Goal: Obtain resource: Download file/media

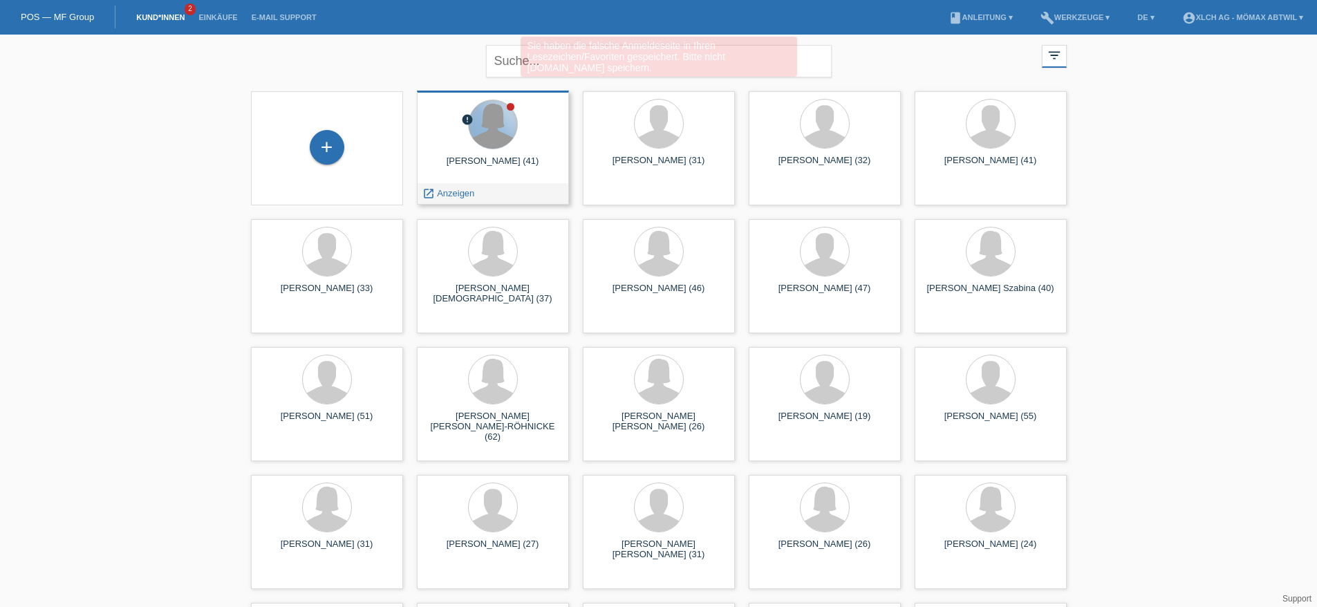
click at [492, 139] on div at bounding box center [493, 124] width 48 height 48
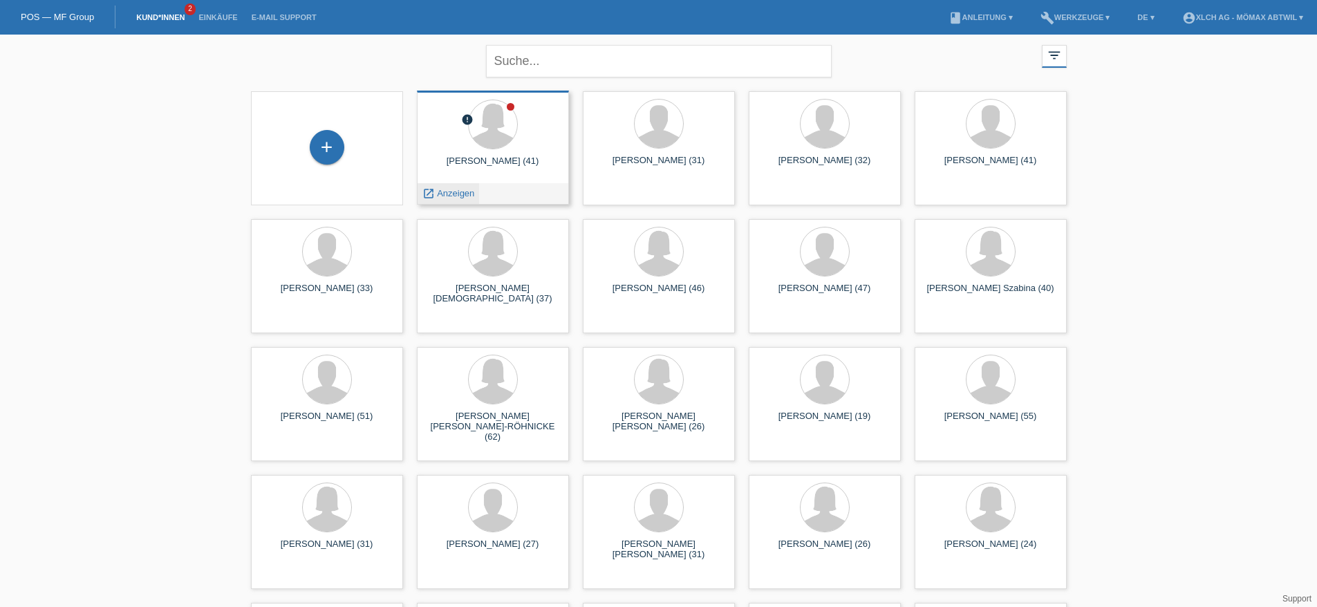
click at [454, 190] on span "Anzeigen" at bounding box center [455, 193] width 37 height 10
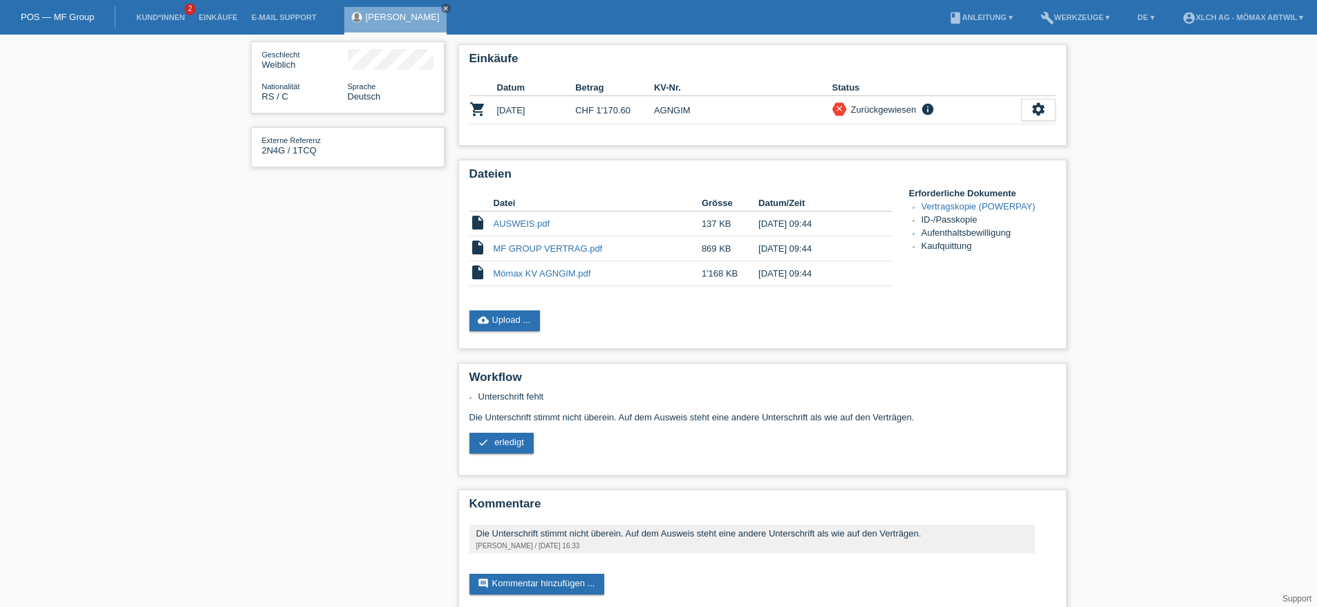
scroll to position [221, 0]
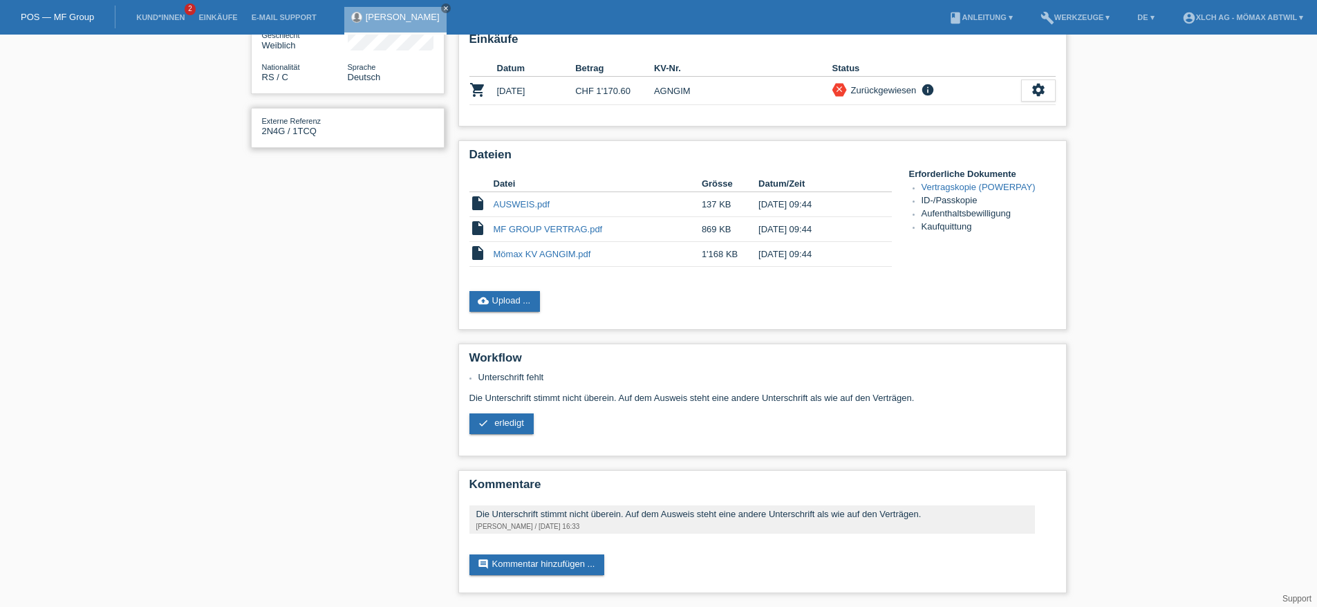
drag, startPoint x: 262, startPoint y: 131, endPoint x: 342, endPoint y: 136, distance: 80.4
click at [342, 136] on div "Externe Referenz 2N4G / 1TCQ" at bounding box center [348, 128] width 194 height 40
click at [340, 132] on div "Externe Referenz 2N4G / 1TCQ" at bounding box center [305, 125] width 86 height 21
click at [526, 257] on link "Mömax KV AGNGIM.pdf" at bounding box center [543, 254] width 98 height 10
click at [514, 202] on link "AUSWEIS.pdf" at bounding box center [522, 204] width 57 height 10
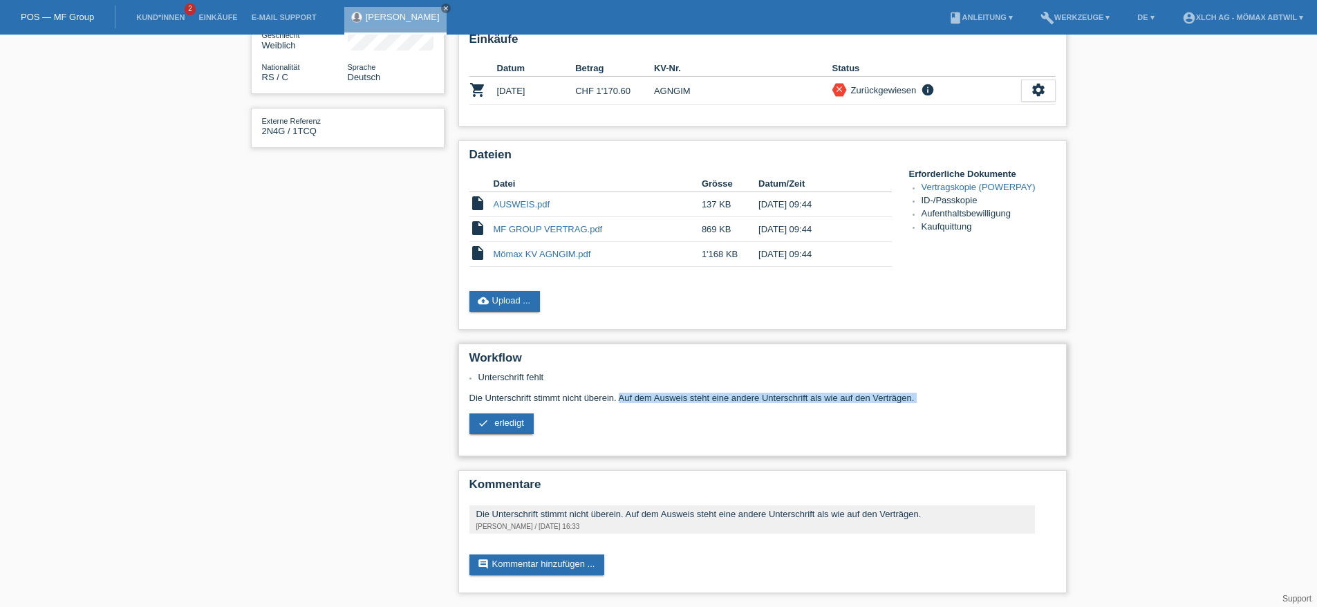
drag, startPoint x: 494, startPoint y: 398, endPoint x: 920, endPoint y: 405, distance: 425.4
click at [920, 405] on div "Unterschrift fehlt Die Unterschrift stimmt nicht überein. Auf dem Ausweis steht…" at bounding box center [763, 408] width 586 height 73
click at [922, 405] on div "Unterschrift fehlt Die Unterschrift stimmt nicht überein. Auf dem Ausweis steht…" at bounding box center [763, 408] width 586 height 73
drag, startPoint x: 914, startPoint y: 399, endPoint x: 468, endPoint y: 398, distance: 445.4
click at [468, 398] on div "Workflow Unterschrift fehlt Die Unterschrift stimmt nicht überein. Auf dem Ausw…" at bounding box center [763, 400] width 609 height 113
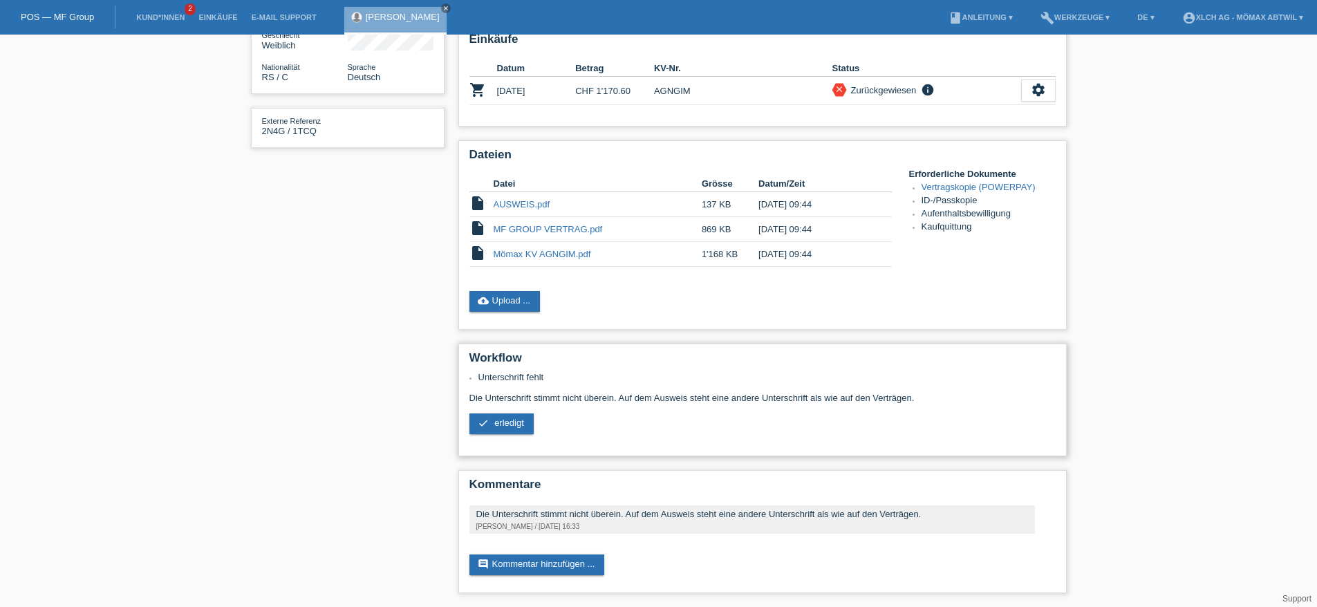
click at [468, 398] on div "Workflow Unterschrift fehlt Die Unterschrift stimmt nicht überein. Auf dem Ausw…" at bounding box center [763, 400] width 609 height 113
drag, startPoint x: 470, startPoint y: 397, endPoint x: 927, endPoint y: 394, distance: 456.5
click at [925, 397] on div "Unterschrift fehlt Die Unterschrift stimmt nicht überein. Auf dem Ausweis steht…" at bounding box center [763, 408] width 586 height 73
